Goal: Complete application form

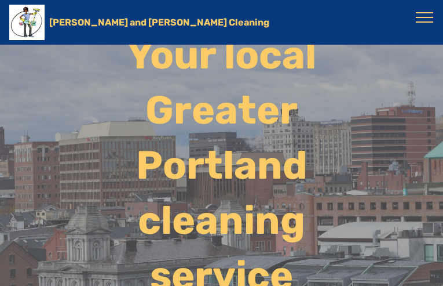
radio Cleaning-formbuilder-a "true"
radio Cleaning-formbuilder-a "false"
radio Cleaning-formbuilder-a "true"
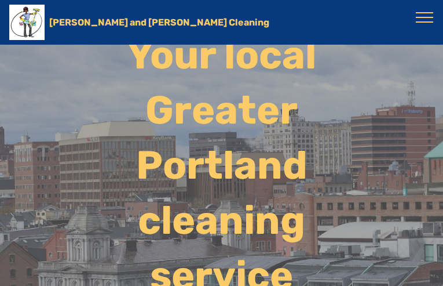
radio Cleaning-formbuilder-a "true"
type Name-formbuilder-a "izzLNbMcNZV"
type input "[EMAIL_ADDRESS][DOMAIN_NAME]"
type input "6122736536"
